Goal: Task Accomplishment & Management: Complete application form

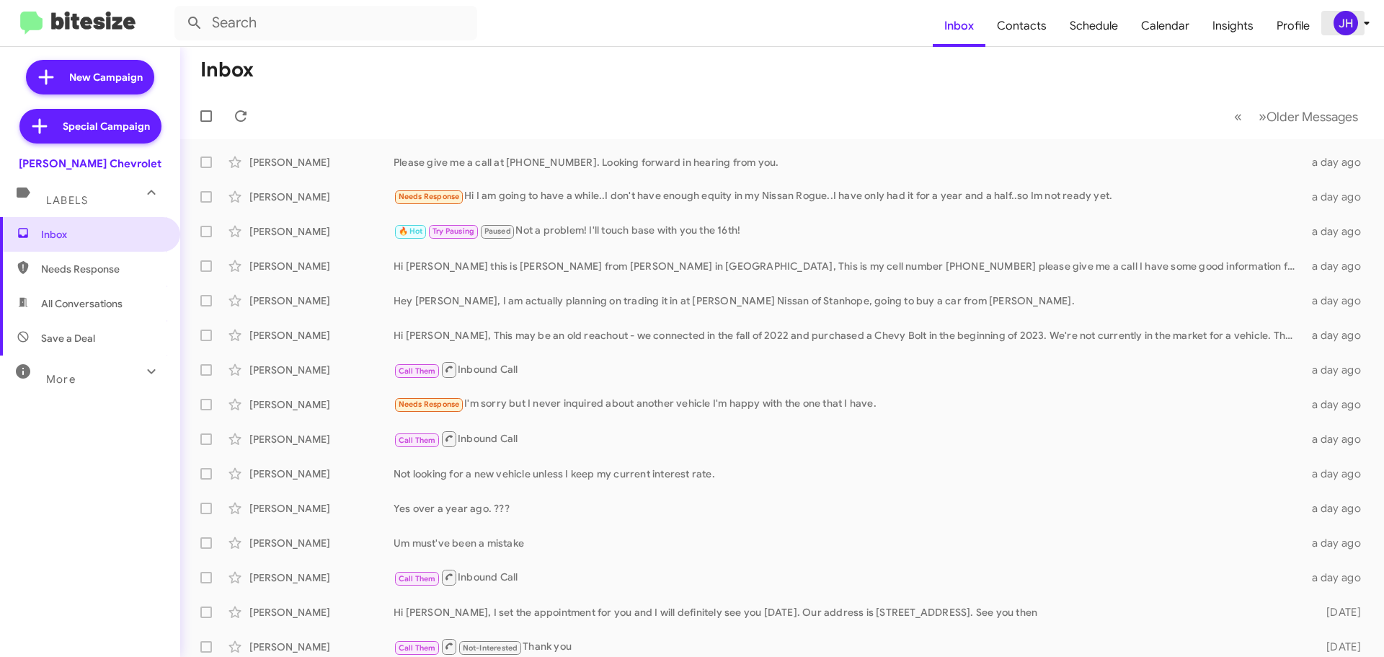
click at [1365, 14] on icon at bounding box center [1366, 22] width 17 height 17
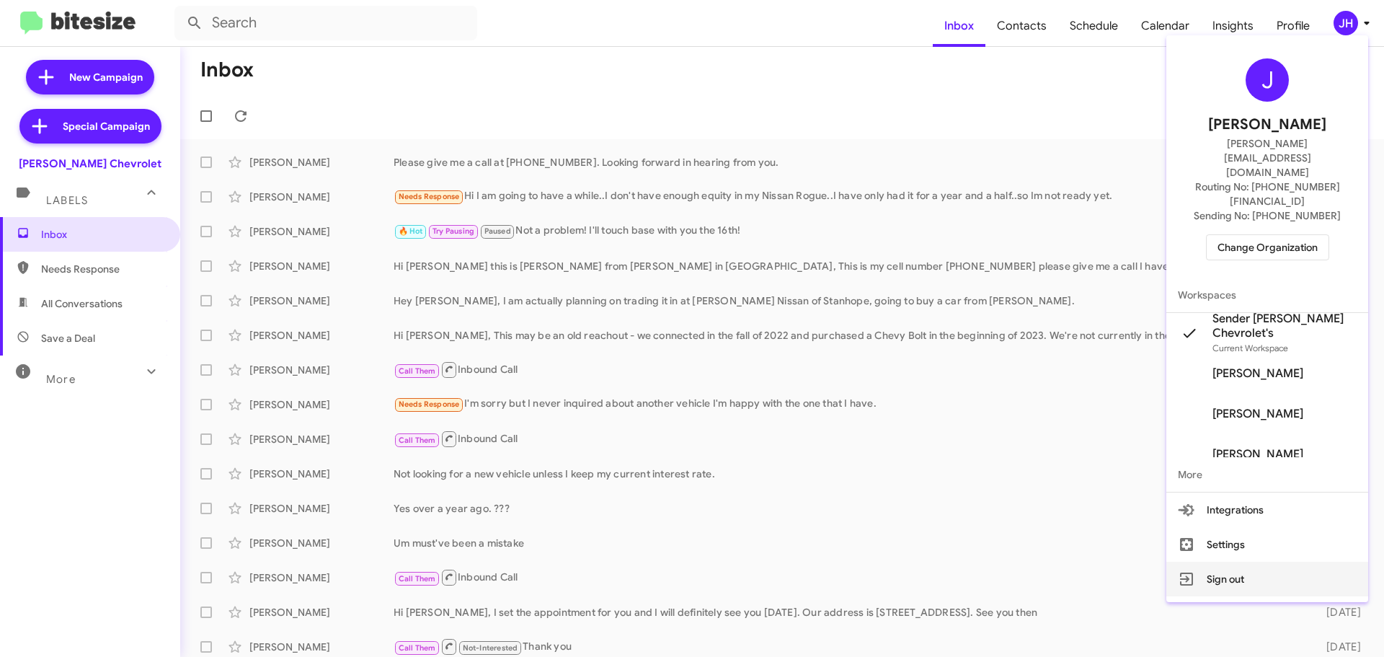
click at [1246, 561] on button "Sign out" at bounding box center [1267, 578] width 202 height 35
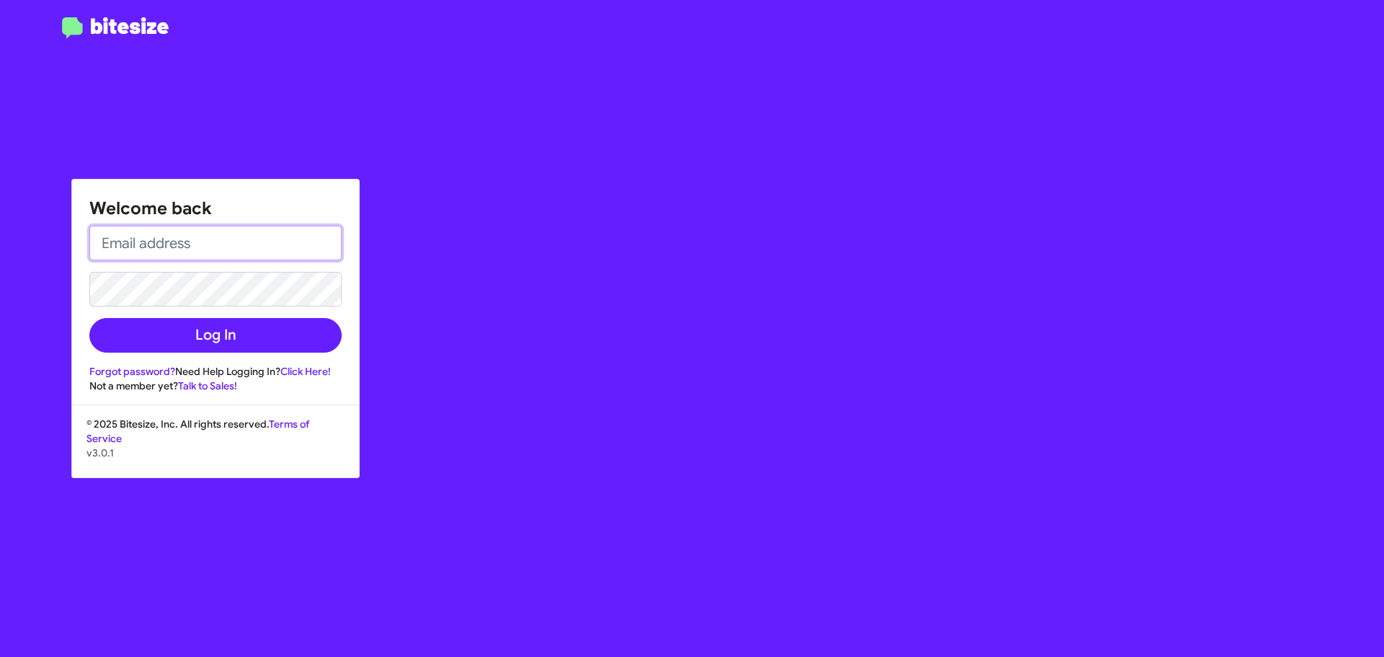
type input "[PERSON_NAME][EMAIL_ADDRESS][DOMAIN_NAME]"
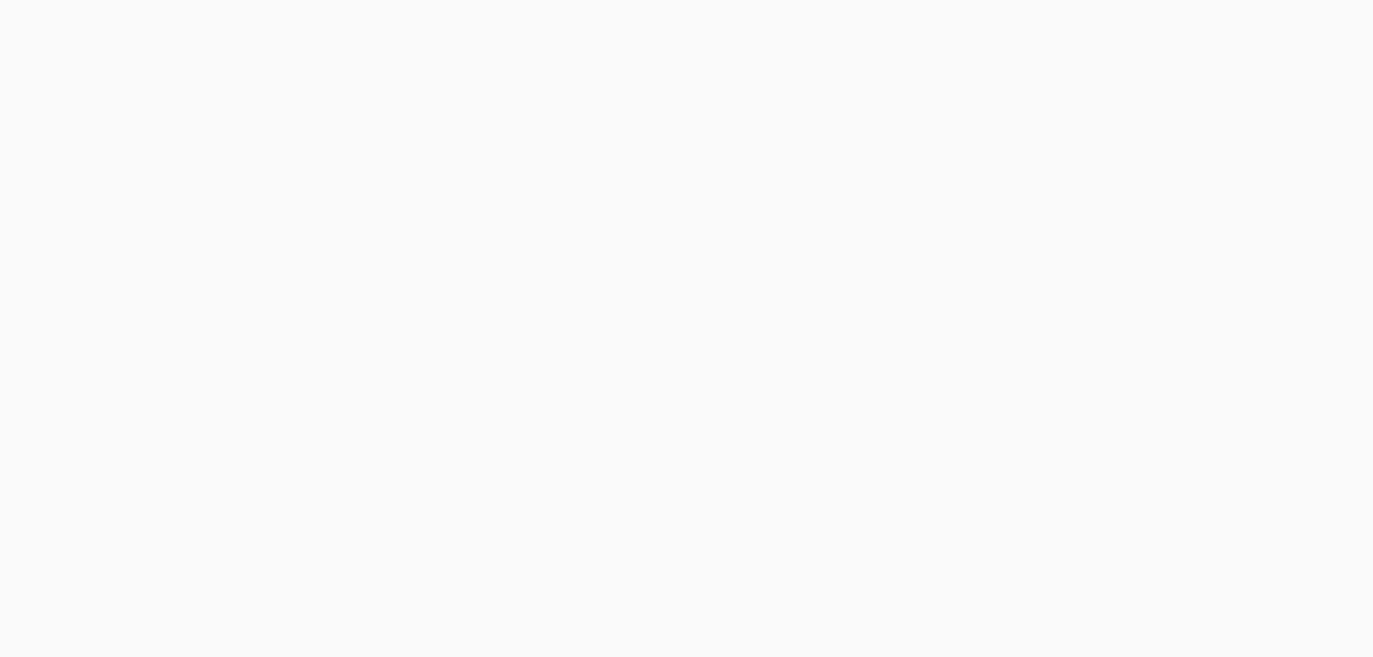
select select "24 MONTHS"
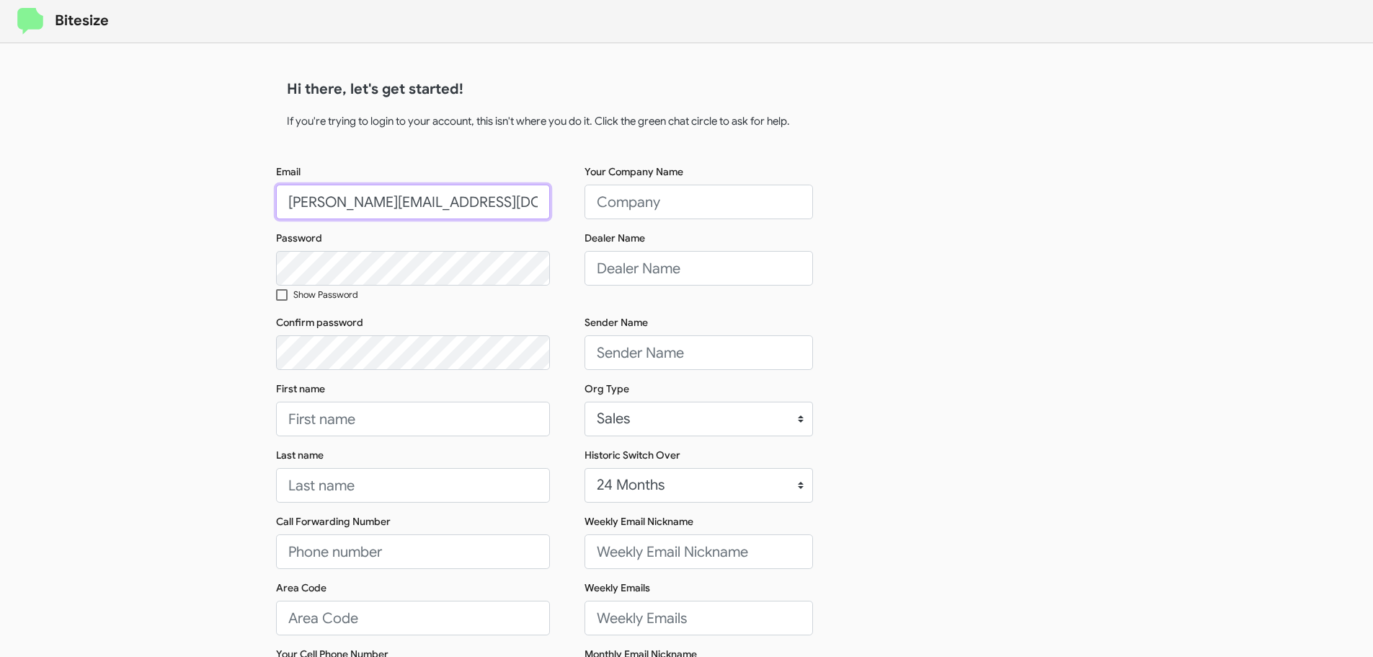
click at [416, 210] on input "[PERSON_NAME][EMAIL_ADDRESS][DOMAIN_NAME]" at bounding box center [413, 202] width 274 height 35
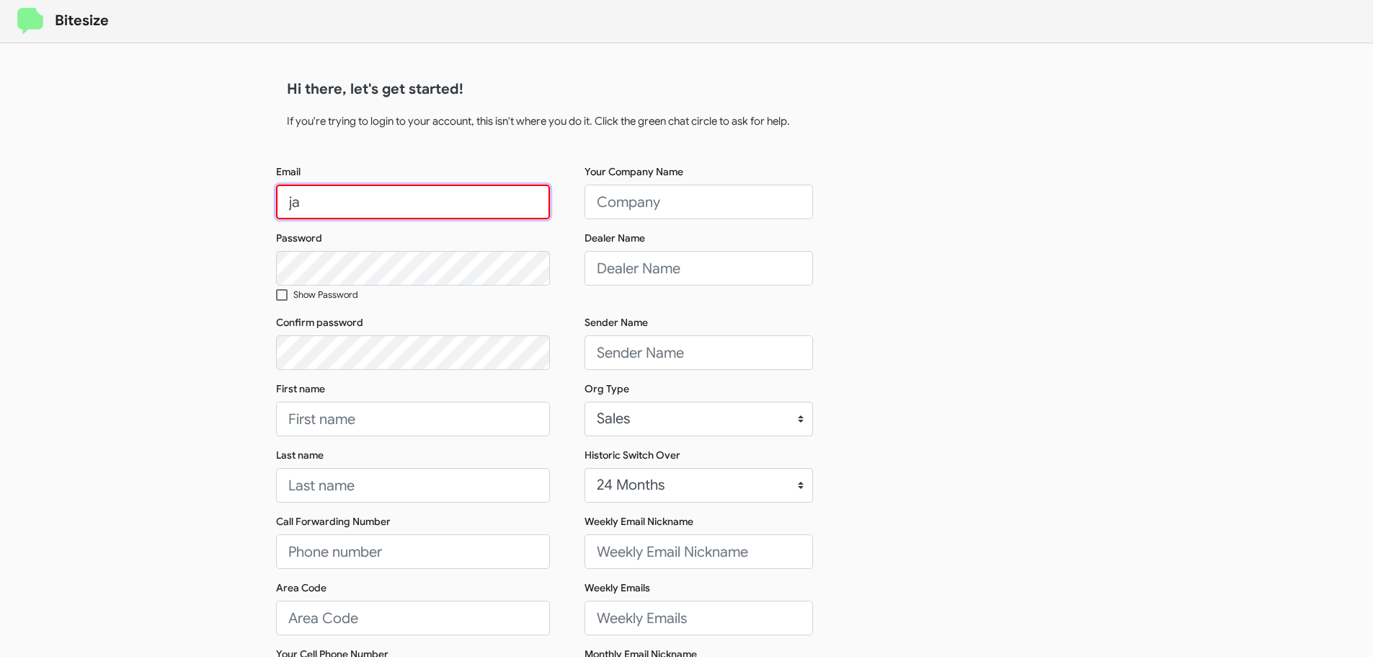
type input "j"
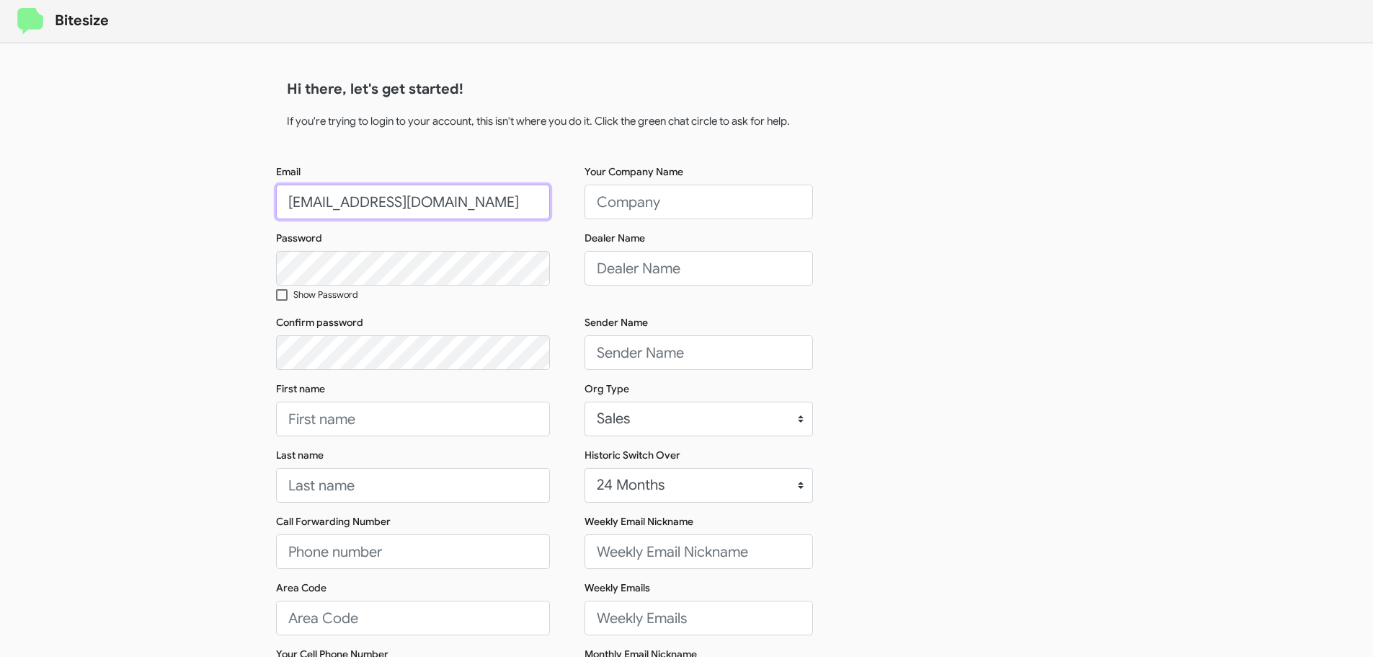
scroll to position [0, 6]
type input "[EMAIL_ADDRESS][DOMAIN_NAME]"
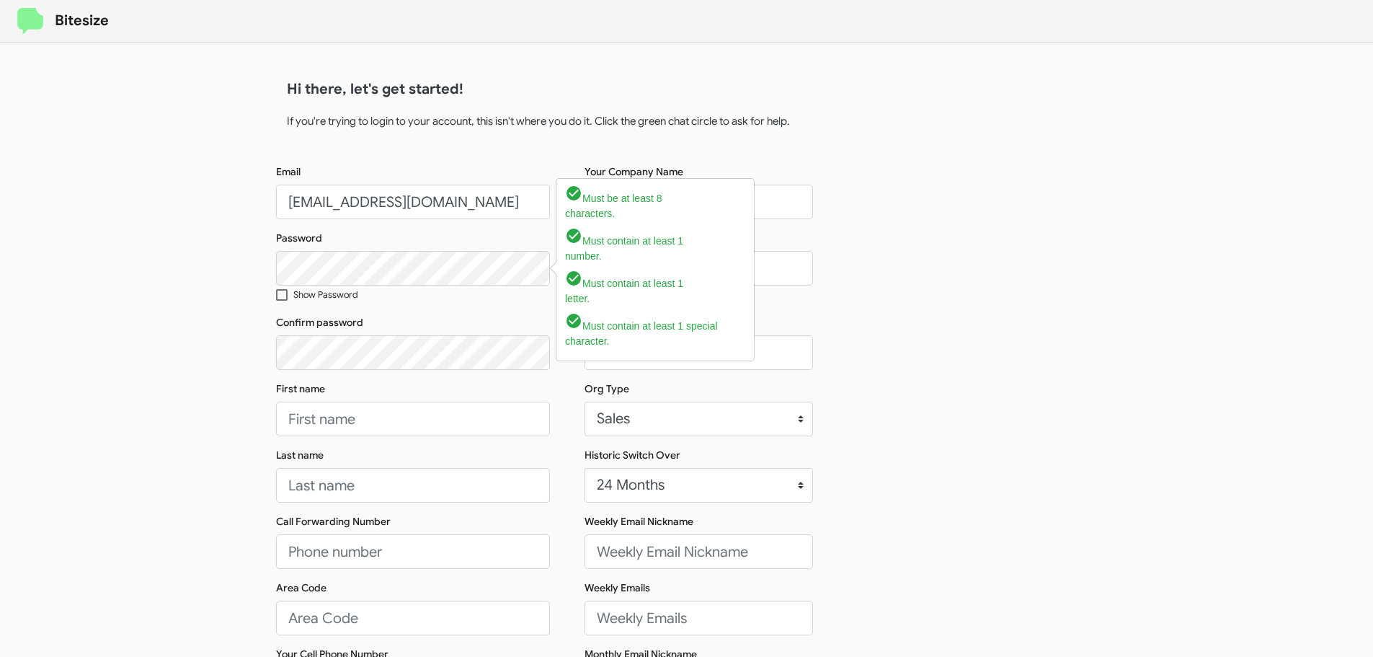
click at [285, 295] on span at bounding box center [282, 295] width 12 height 12
click at [282, 301] on input "Show Password" at bounding box center [281, 301] width 1 height 1
checkbox input "true"
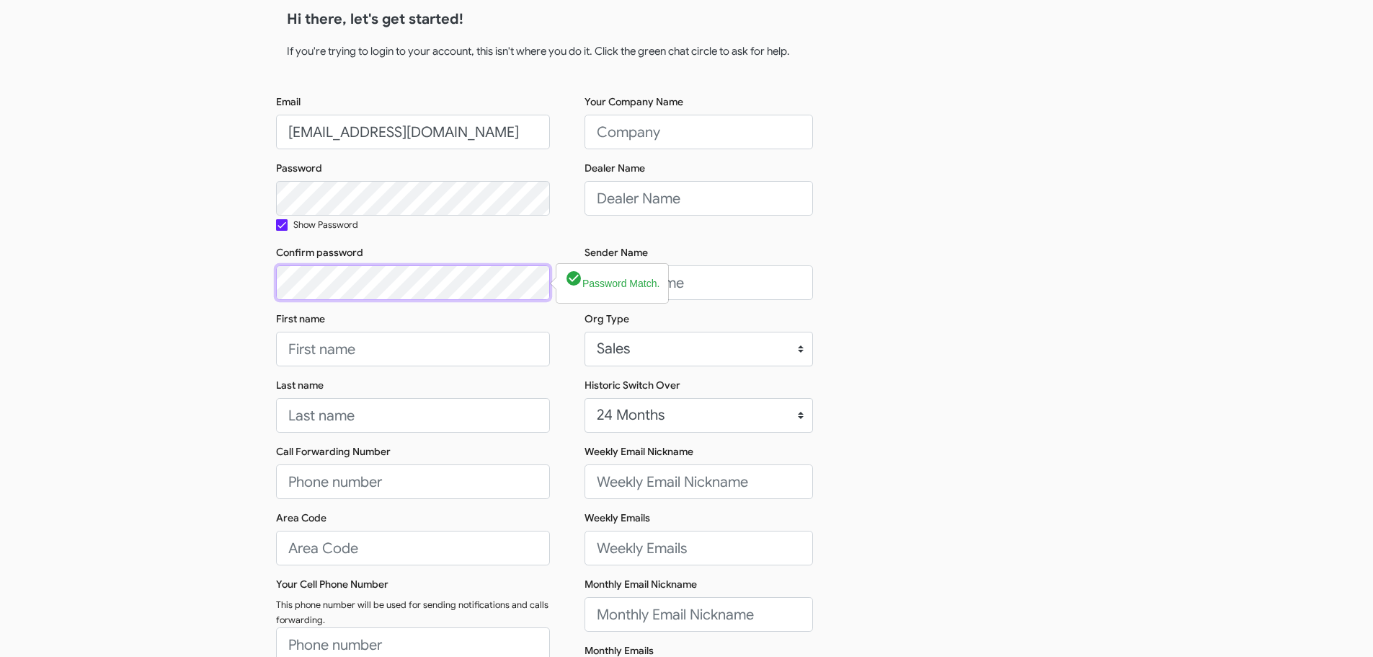
scroll to position [72, 0]
click at [336, 352] on input "First name" at bounding box center [413, 346] width 274 height 35
type input "Sender"
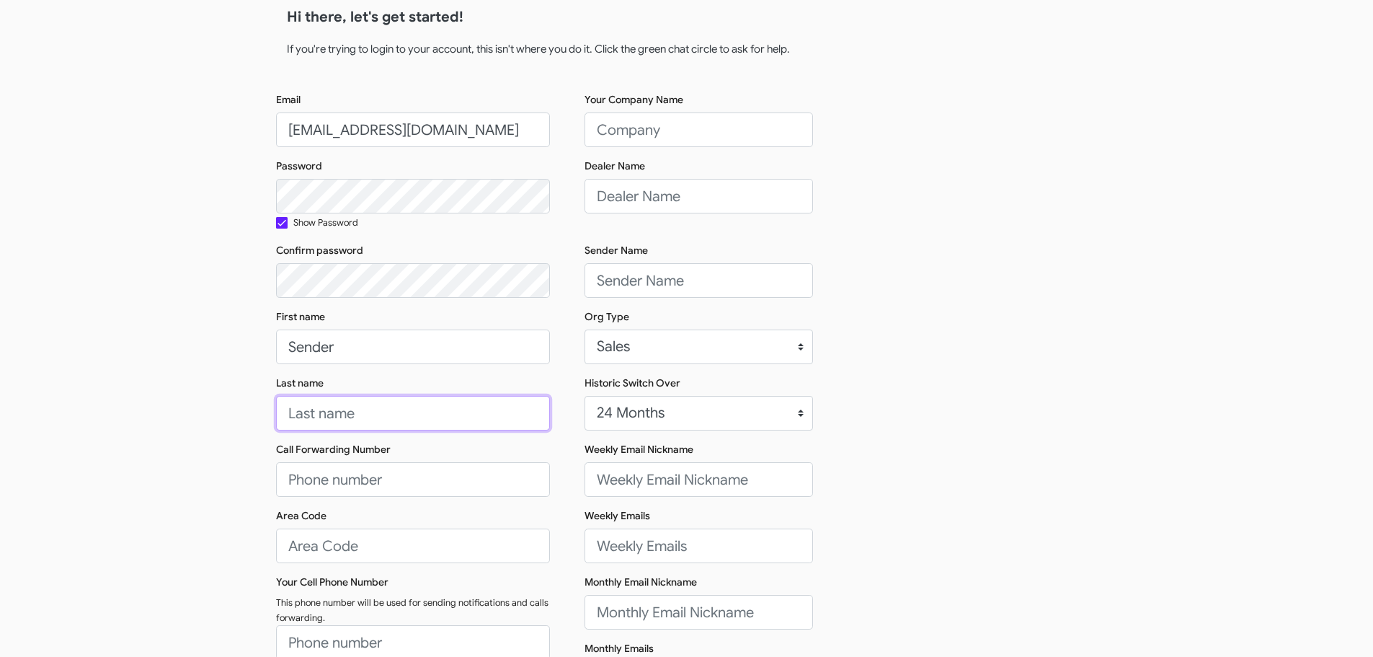
click at [366, 421] on input "Last name" at bounding box center [413, 413] width 274 height 35
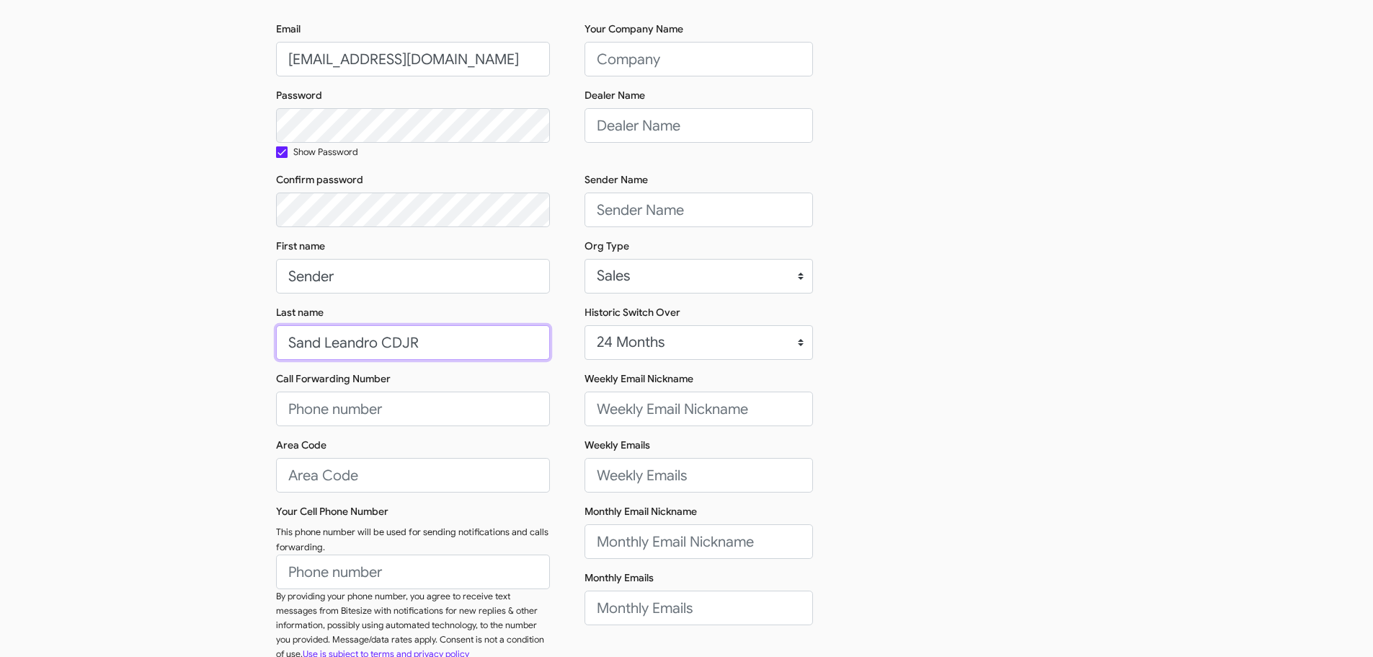
scroll to position [144, 0]
type input "Sand Leandro CDJR"
click at [374, 415] on input "Call Forwarding Number" at bounding box center [413, 407] width 274 height 35
click at [304, 406] on input "Call Forwarding Number" at bounding box center [413, 407] width 274 height 35
type input "[PHONE_NUMBER]"
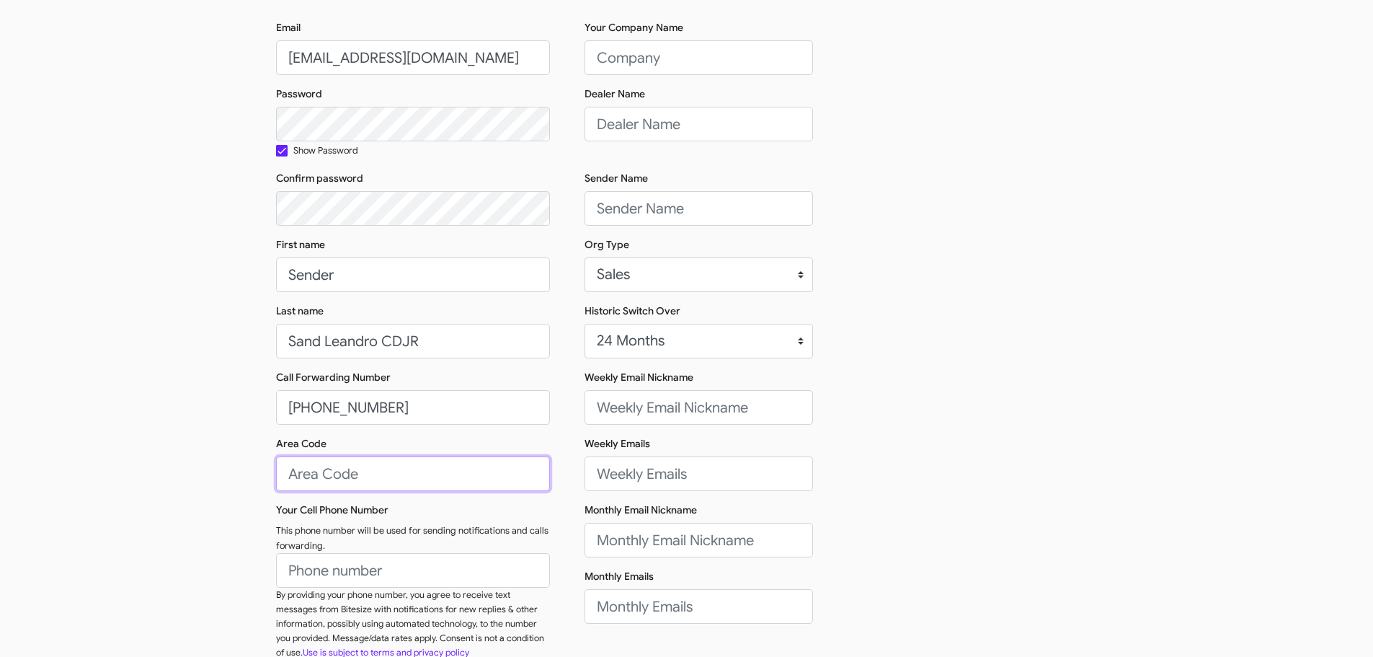
click at [316, 480] on input "Area Code" at bounding box center [413, 473] width 274 height 35
type input "510"
click at [319, 574] on input "Your Cell Phone Number" at bounding box center [413, 570] width 274 height 35
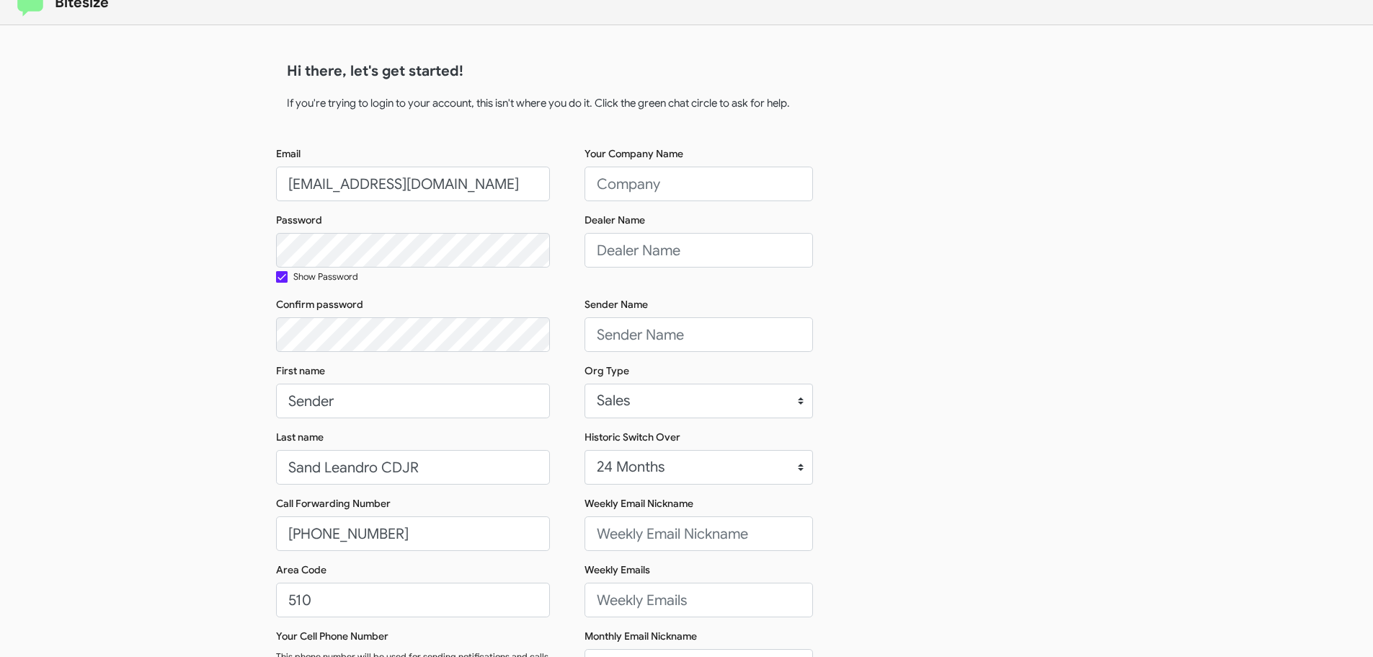
scroll to position [0, 0]
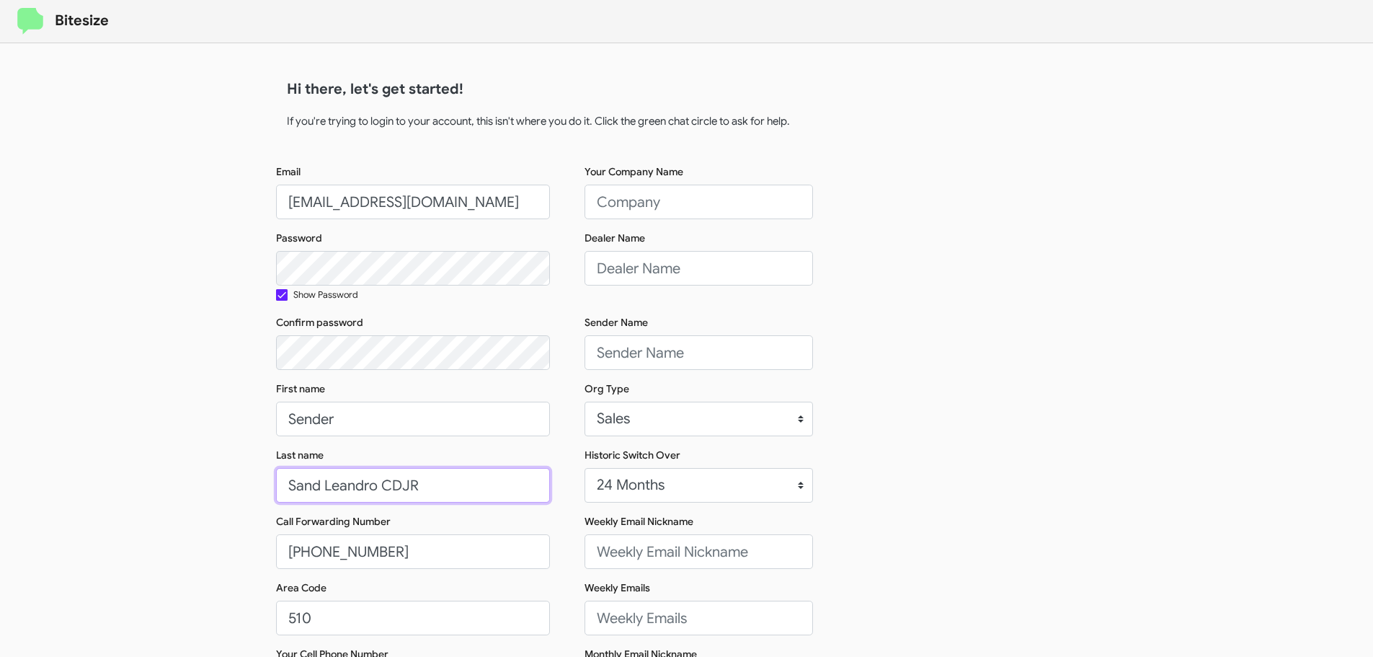
type input "[PHONE_NUMBER]"
click at [409, 480] on input "Sand Leandro CDJR" at bounding box center [413, 485] width 274 height 35
click at [322, 487] on input "Sand Leandro CDJR" at bounding box center [413, 485] width 274 height 35
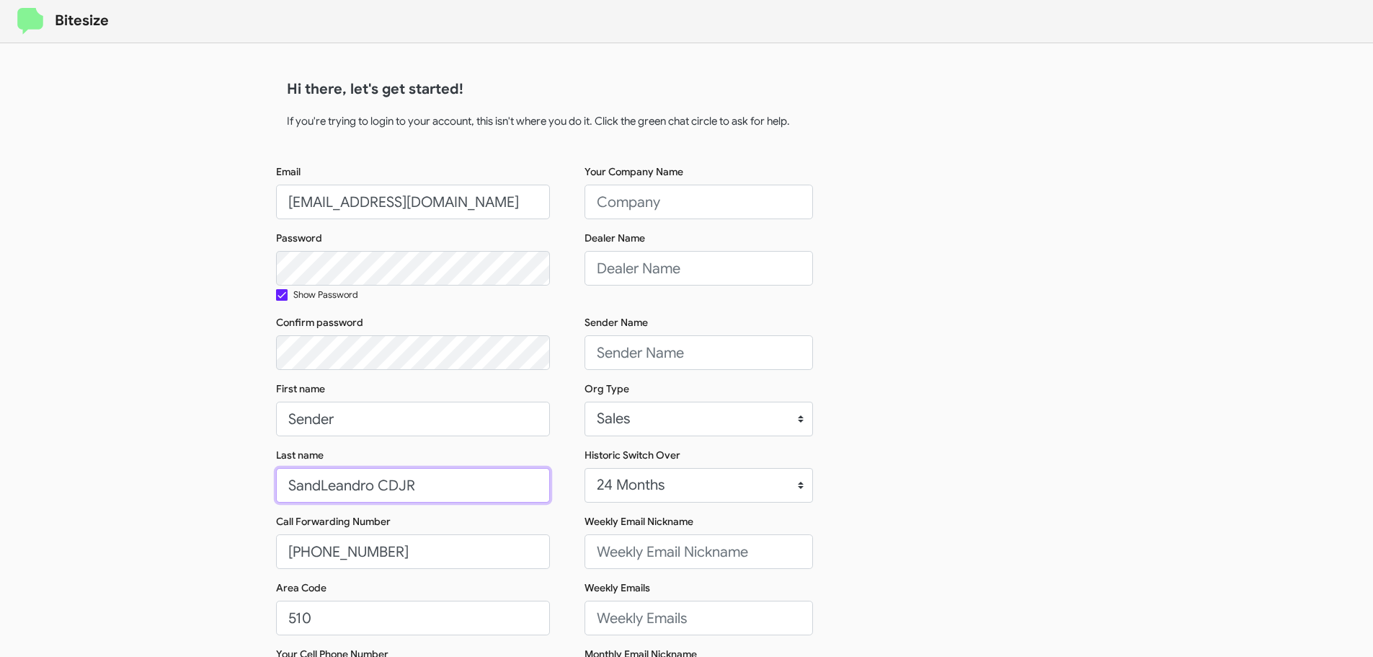
click at [383, 481] on input "SandLeandro CDJR" at bounding box center [413, 485] width 274 height 35
click at [313, 488] on input "SandLeandro CDJR" at bounding box center [413, 485] width 274 height 35
click at [318, 484] on input "SandLeandro CDJR" at bounding box center [413, 485] width 274 height 35
click at [341, 484] on input "San Leandro CDJR" at bounding box center [413, 485] width 274 height 35
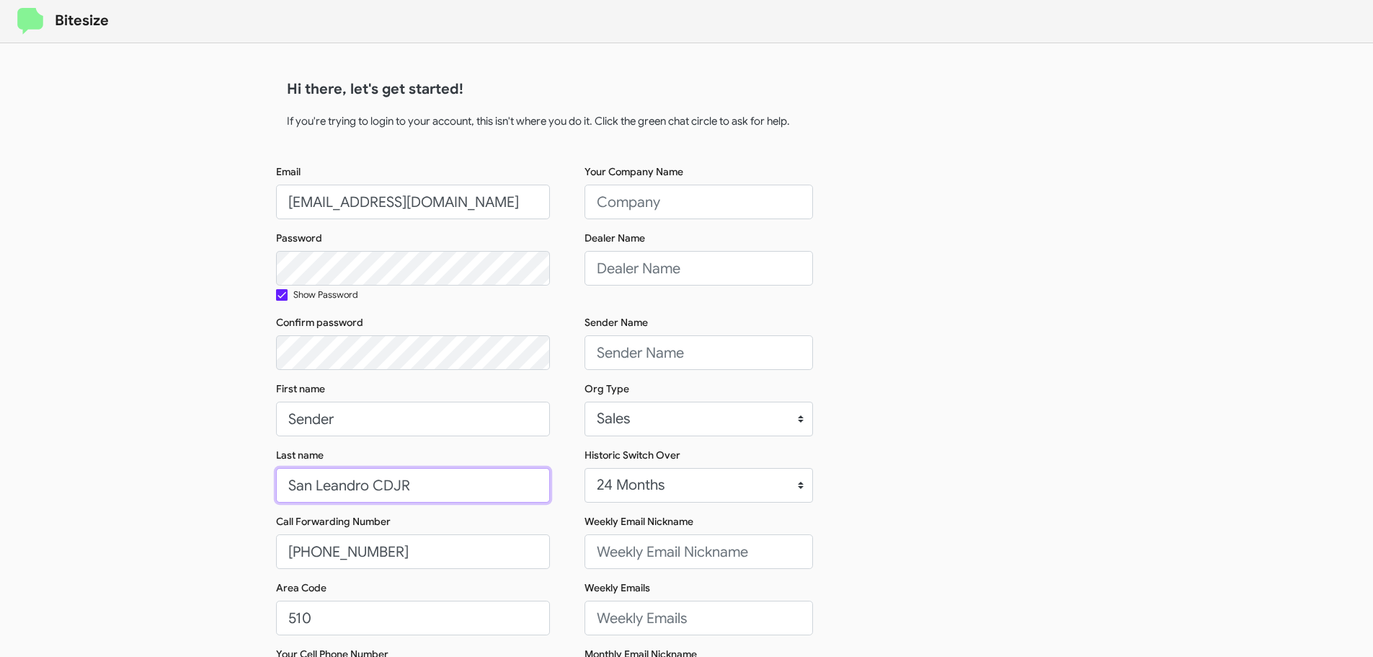
click at [341, 484] on input "San Leandro CDJR" at bounding box center [413, 485] width 274 height 35
type input "San Leandro CDJR"
click at [656, 195] on input "Your Company Name" at bounding box center [699, 202] width 228 height 35
paste input "San Leandro CDJR"
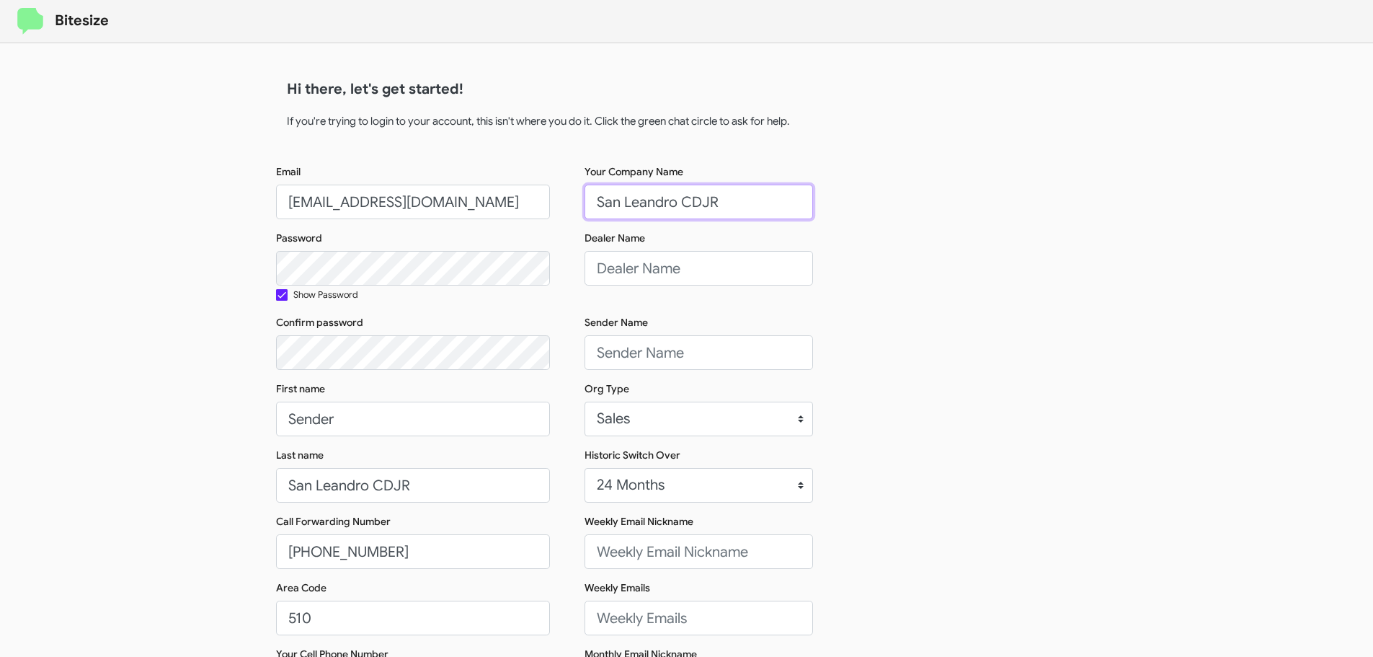
type input "San Leandro CDJR"
click at [642, 262] on input "Dealer Name" at bounding box center [699, 268] width 228 height 35
paste input "San Leandro CDJR"
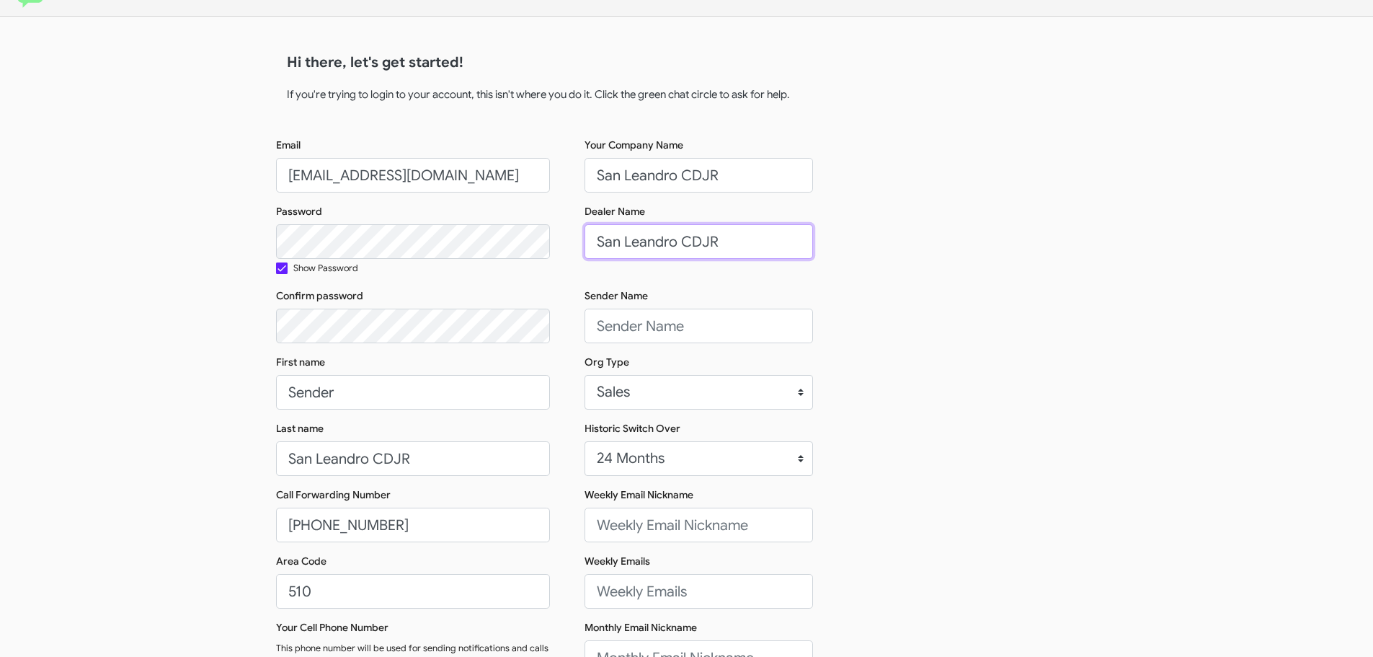
scroll to position [72, 0]
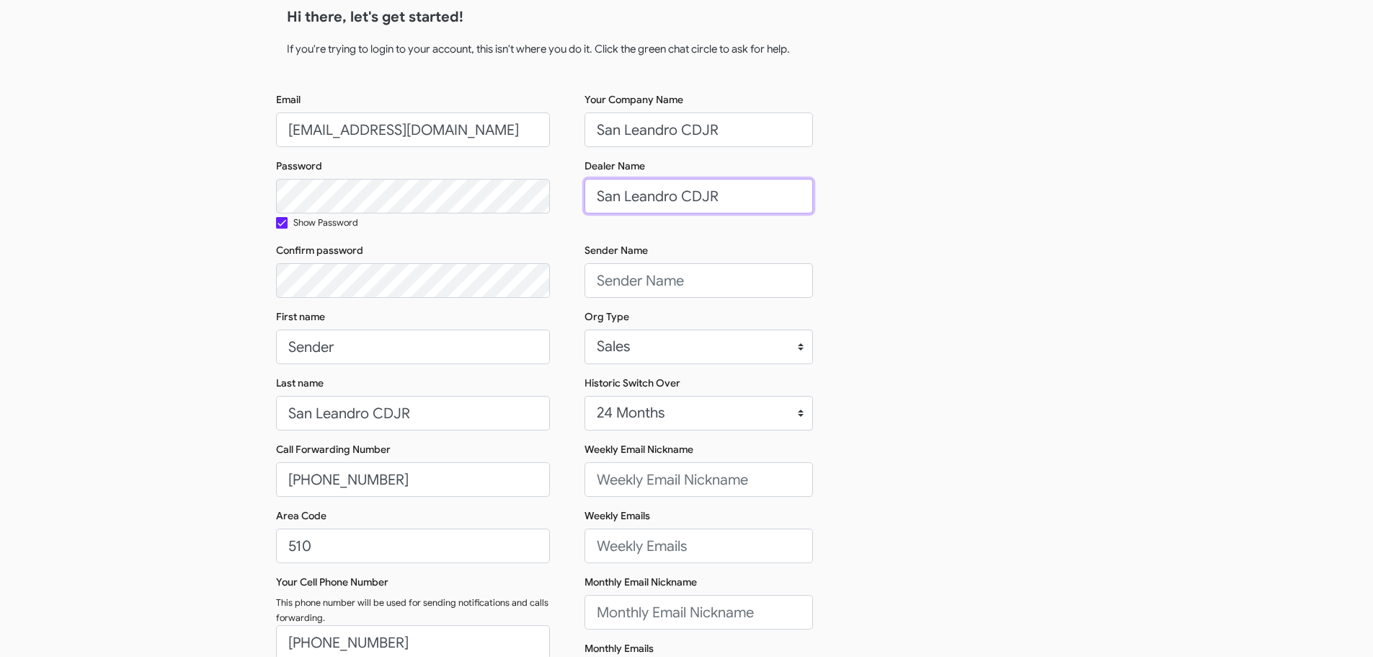
type input "San Leandro CDJR"
click at [693, 280] on input "Sender Name" at bounding box center [699, 280] width 228 height 35
paste input "[PERSON_NAME]"
type input "[PERSON_NAME]"
click at [866, 320] on div "Email [EMAIL_ADDRESS][DOMAIN_NAME] Password Show Password Confirm password Firs…" at bounding box center [687, 417] width 822 height 651
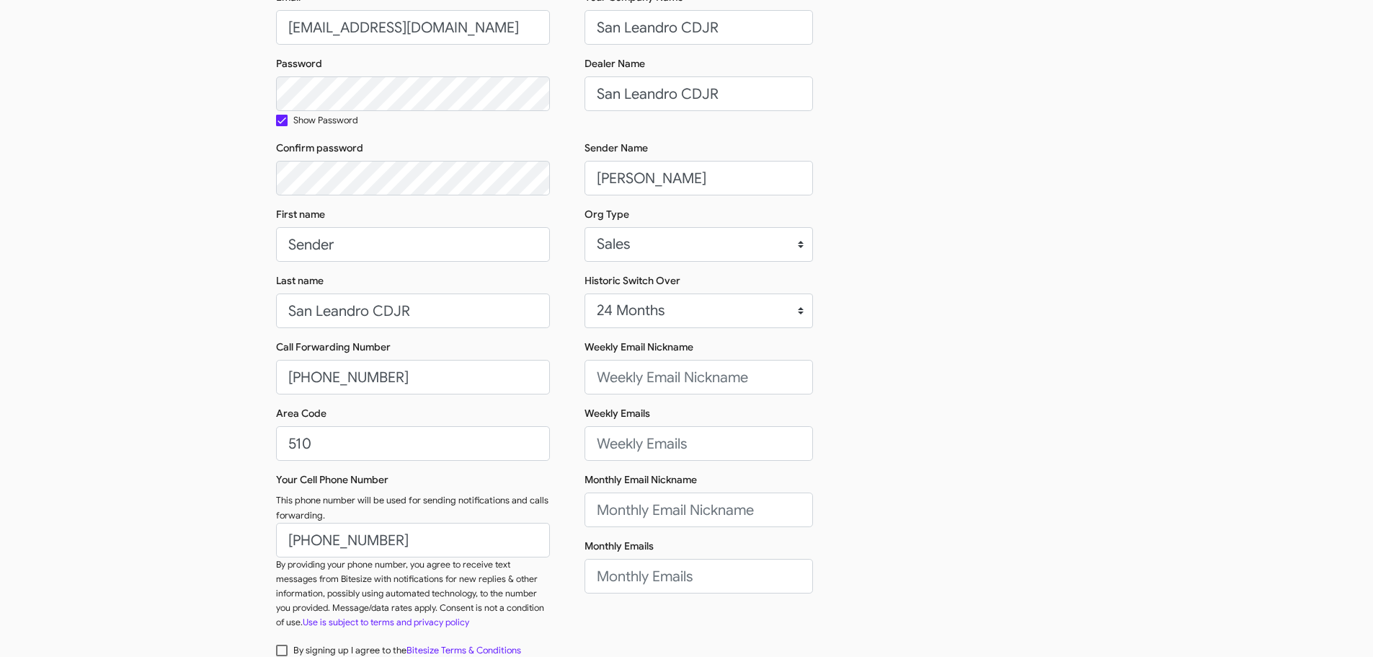
scroll to position [216, 0]
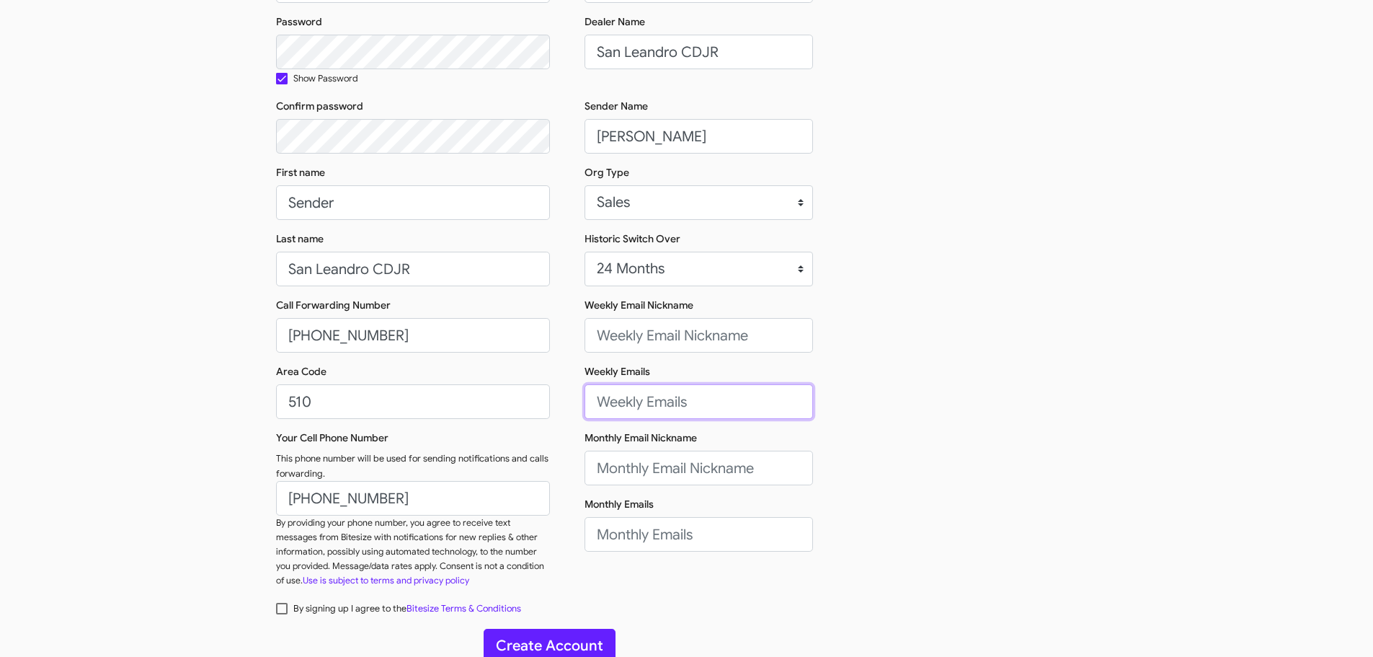
click at [640, 402] on input "Weekly Emails" at bounding box center [699, 401] width 228 height 35
click at [646, 343] on input "Weekly Email Nickname" at bounding box center [699, 335] width 228 height 35
paste input "[PERSON_NAME]"
type input "[PERSON_NAME]"
click at [636, 466] on input "Monthly Email Nickname" at bounding box center [699, 467] width 228 height 35
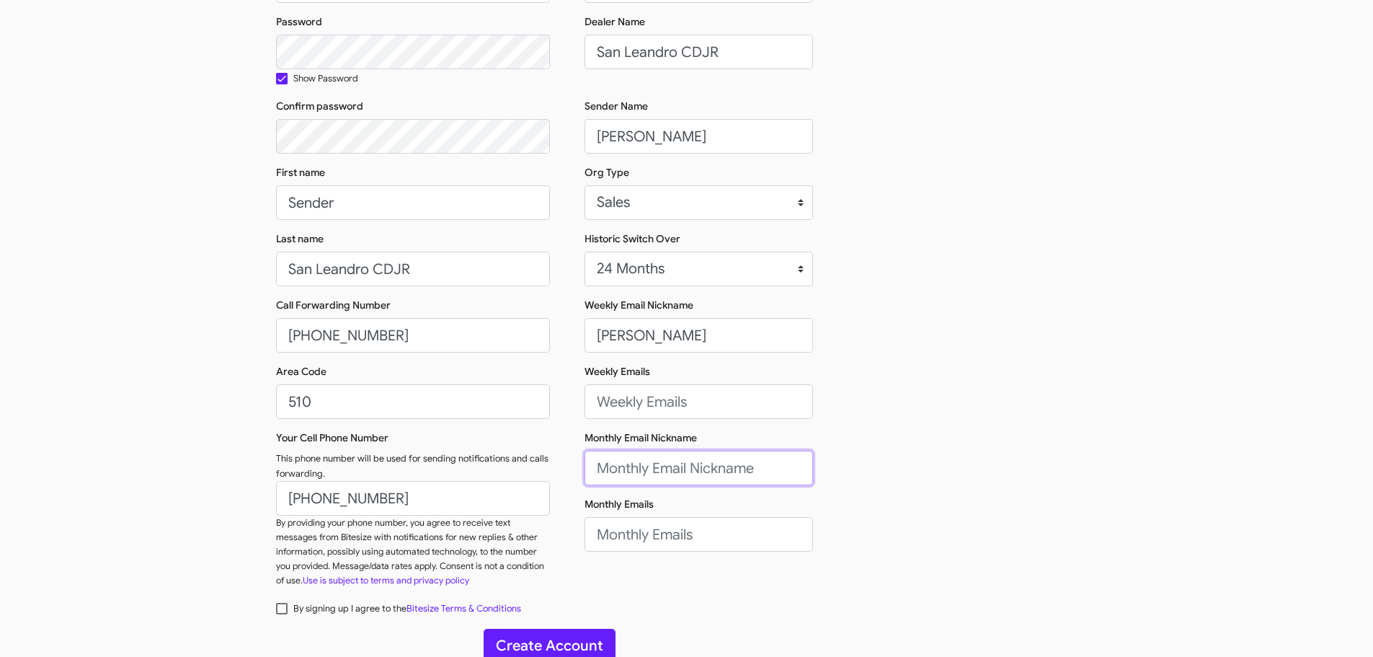
paste input "[PERSON_NAME]"
type input "[PERSON_NAME]"
click at [652, 399] on input "Weekly Emails" at bounding box center [699, 401] width 228 height 35
paste input "[EMAIL_ADDRESS][DOMAIN_NAME]"
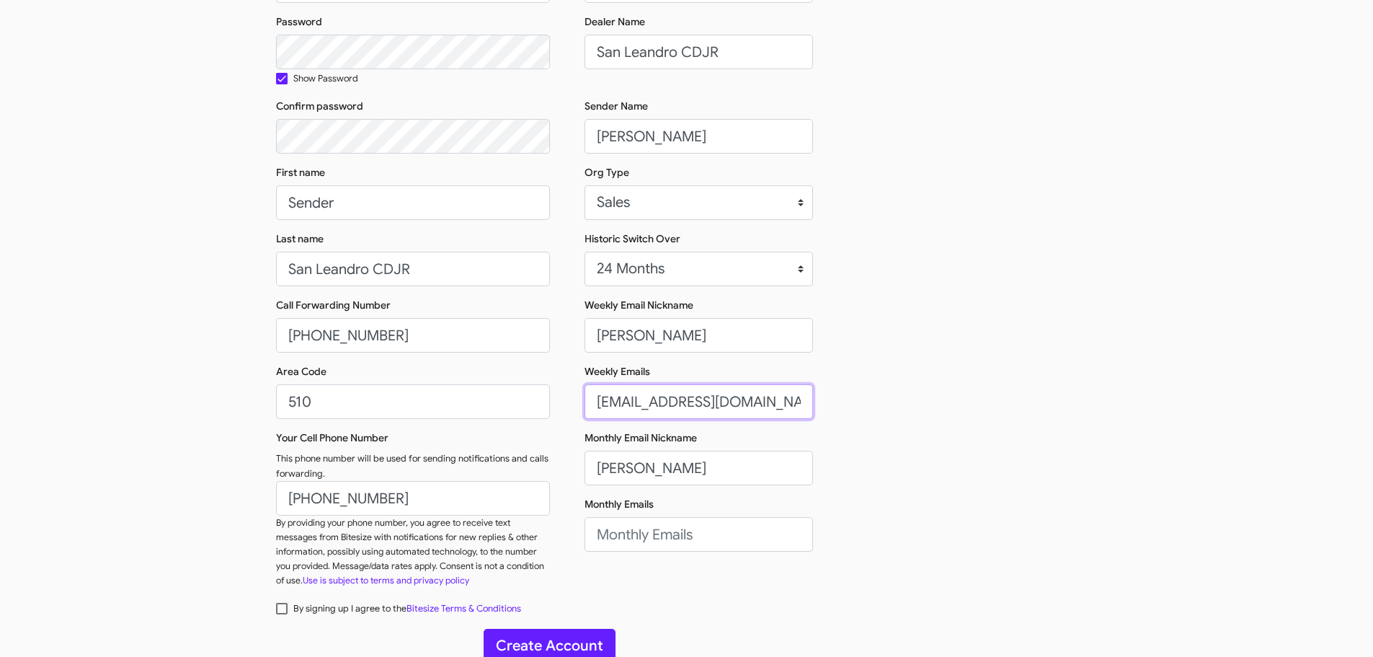
type input "[EMAIL_ADDRESS][DOMAIN_NAME]"
click at [626, 538] on input "Monthly Emails" at bounding box center [699, 534] width 228 height 35
paste input "[EMAIL_ADDRESS][DOMAIN_NAME]"
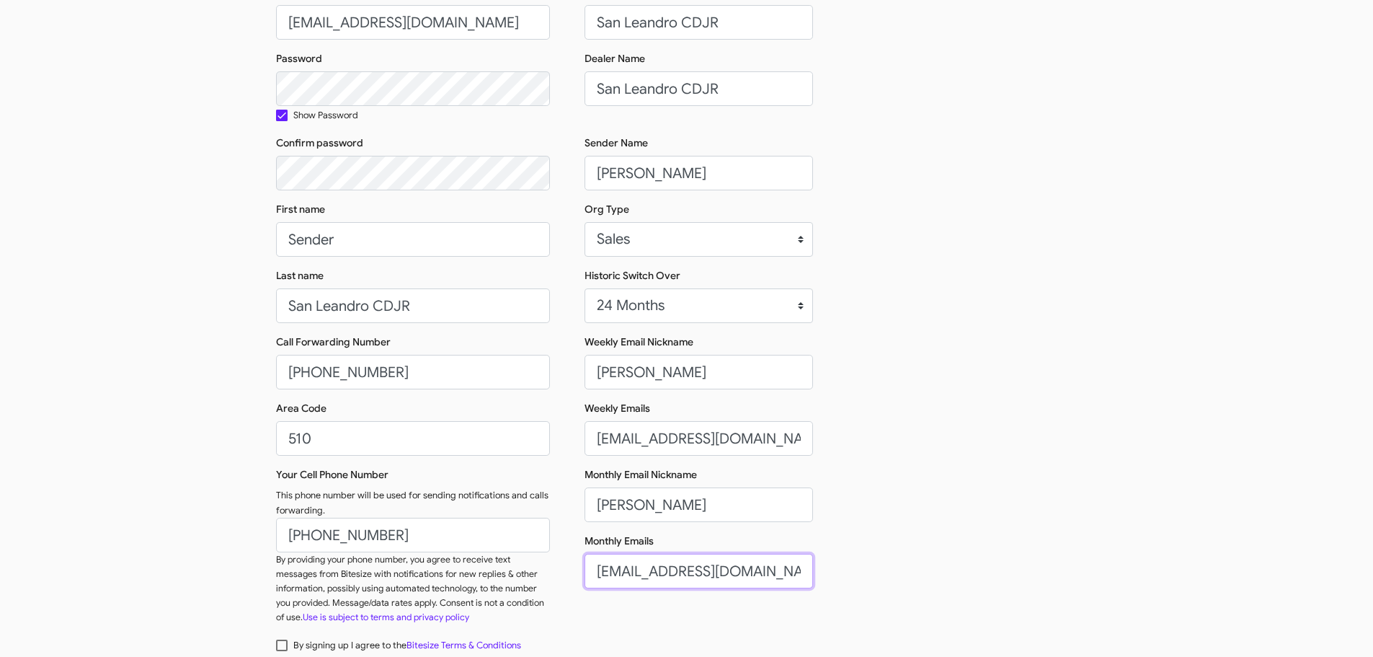
scroll to position [228, 0]
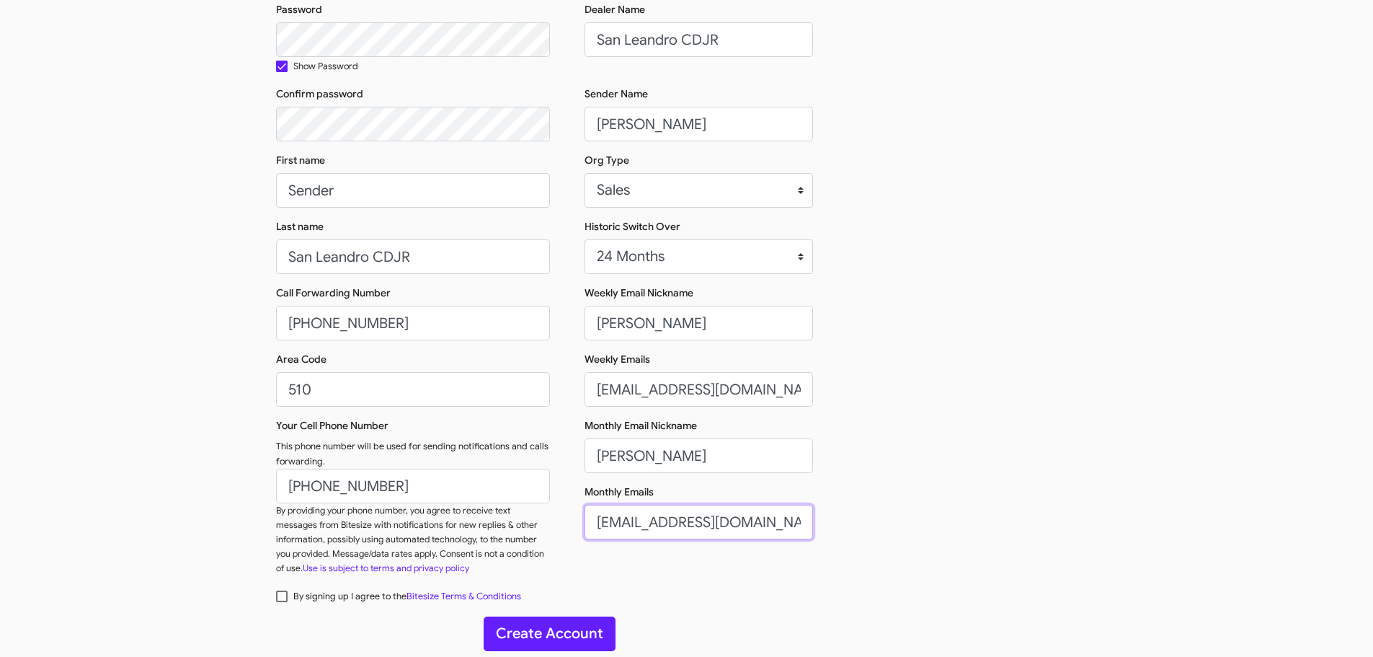
type input "[EMAIL_ADDRESS][DOMAIN_NAME]"
click at [284, 595] on span at bounding box center [282, 596] width 12 height 12
click at [282, 602] on input "By signing up I agree to the Bitesize Terms & Conditions" at bounding box center [281, 602] width 1 height 1
checkbox input "true"
click at [520, 633] on button "Create Account" at bounding box center [550, 633] width 132 height 35
